Goal: Transaction & Acquisition: Purchase product/service

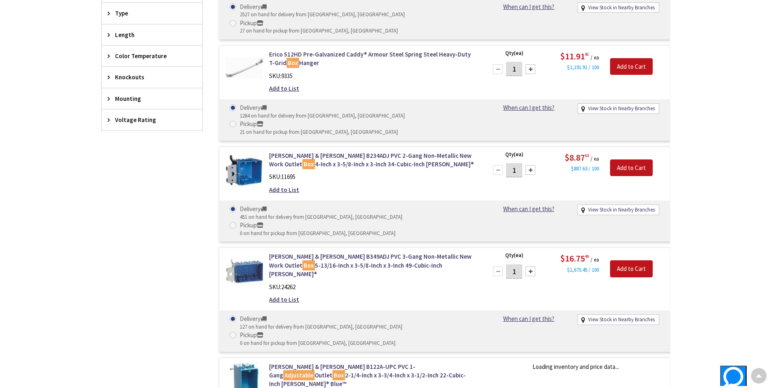
type input "[GEOGRAPHIC_DATA], [GEOGRAPHIC_DATA]"
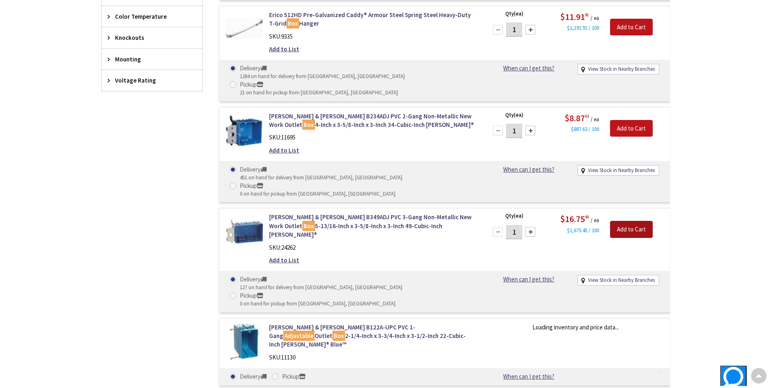
click at [627, 221] on input "Add to Cart" at bounding box center [631, 229] width 43 height 17
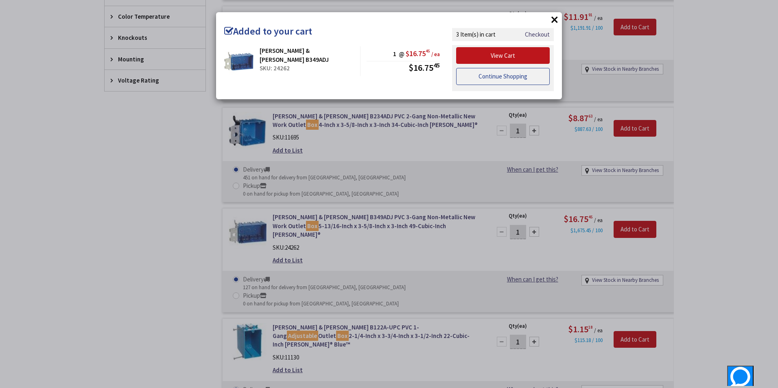
click at [481, 79] on link "Continue Shopping" at bounding box center [503, 76] width 94 height 17
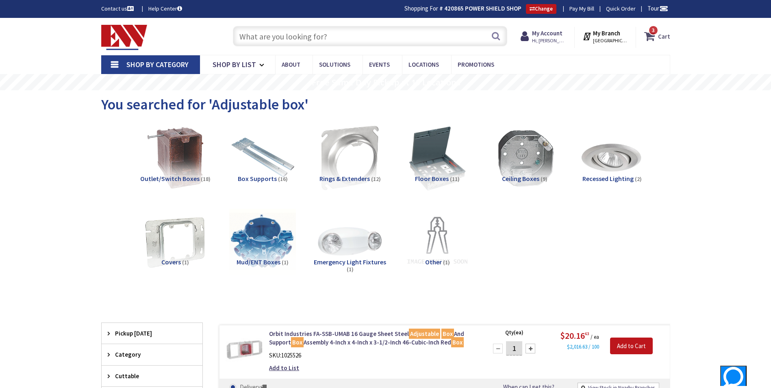
click at [657, 38] on icon at bounding box center [652, 36] width 14 height 15
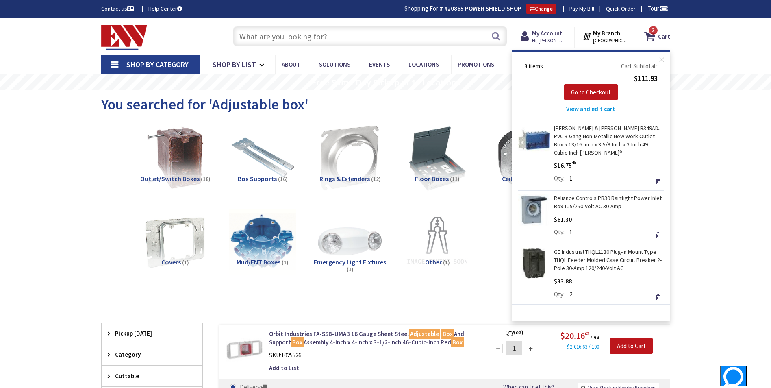
click at [598, 109] on span "View and edit cart" at bounding box center [590, 109] width 49 height 8
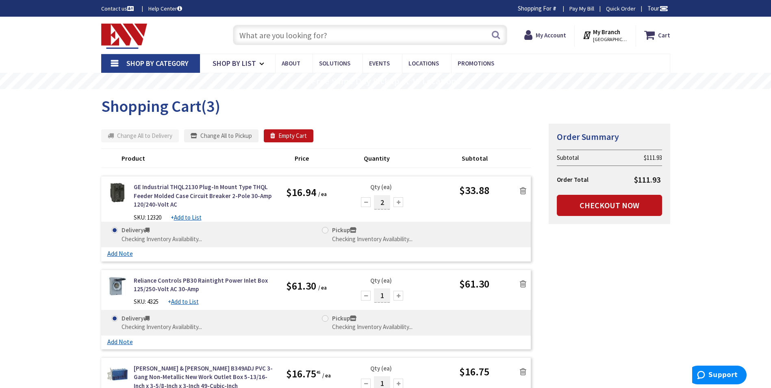
click at [525, 282] on icon at bounding box center [523, 284] width 7 height 8
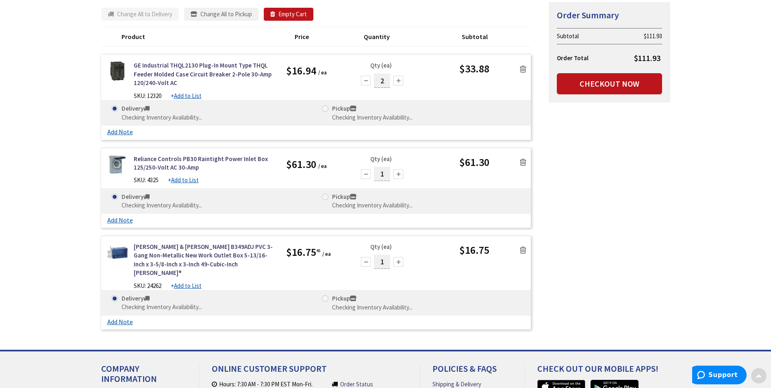
scroll to position [122, 0]
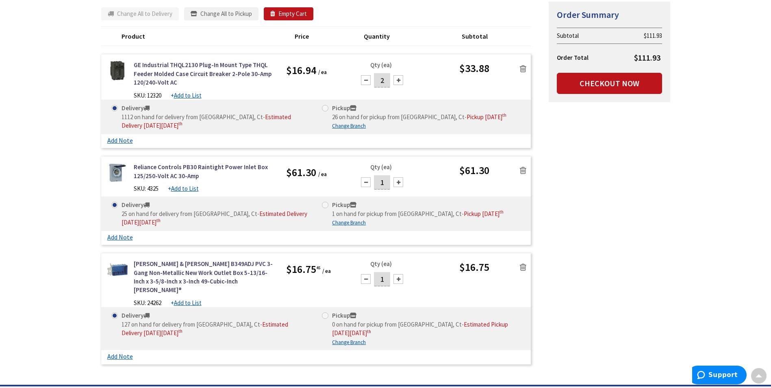
click at [522, 168] on icon at bounding box center [523, 170] width 7 height 8
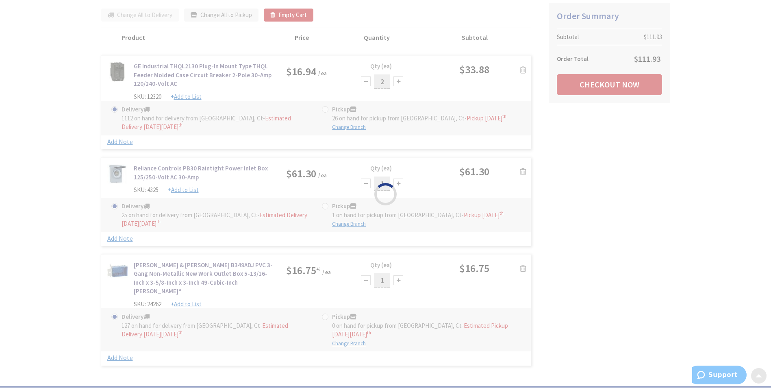
scroll to position [123, 0]
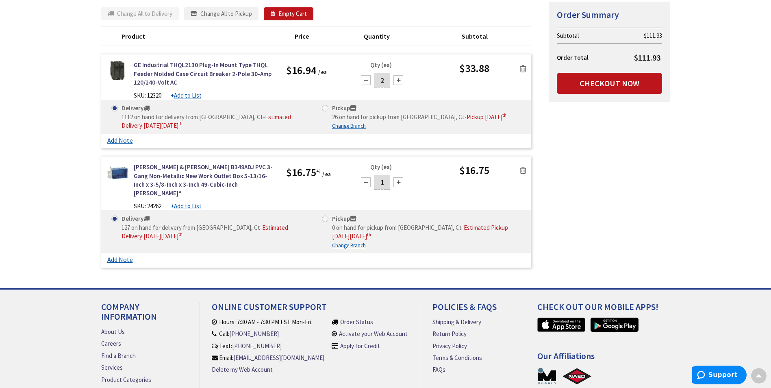
click at [527, 69] on link at bounding box center [523, 68] width 15 height 12
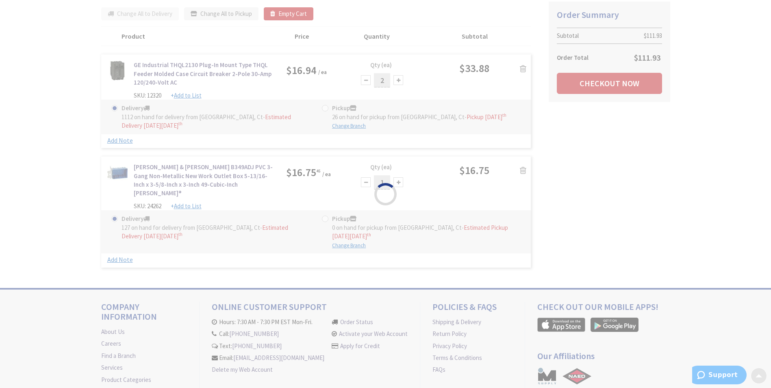
scroll to position [72, 0]
